Goal: Transaction & Acquisition: Purchase product/service

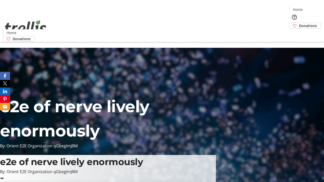
click at [299, 23] on span "Donations" at bounding box center [308, 25] width 18 height 5
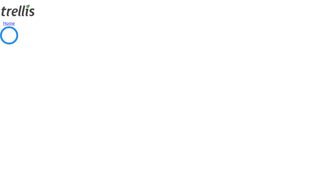
select select "CA"
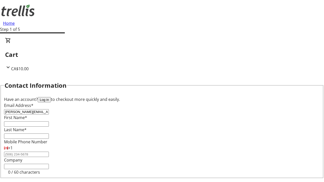
type input "[PERSON_NAME][EMAIL_ADDRESS][DOMAIN_NAME]"
type input "[PERSON_NAME]"
type input "[STREET_ADDRESS][PERSON_NAME]"
type input "Kelowna"
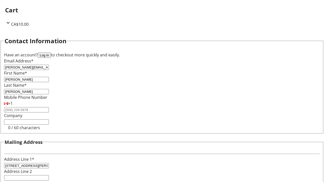
select select "BC"
type input "Kelowna"
type input "V1Y 0C2"
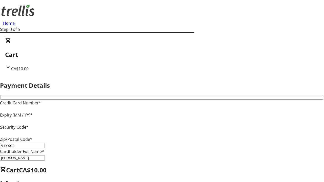
type input "V1Y 0C2"
